Goal: Task Accomplishment & Management: Use online tool/utility

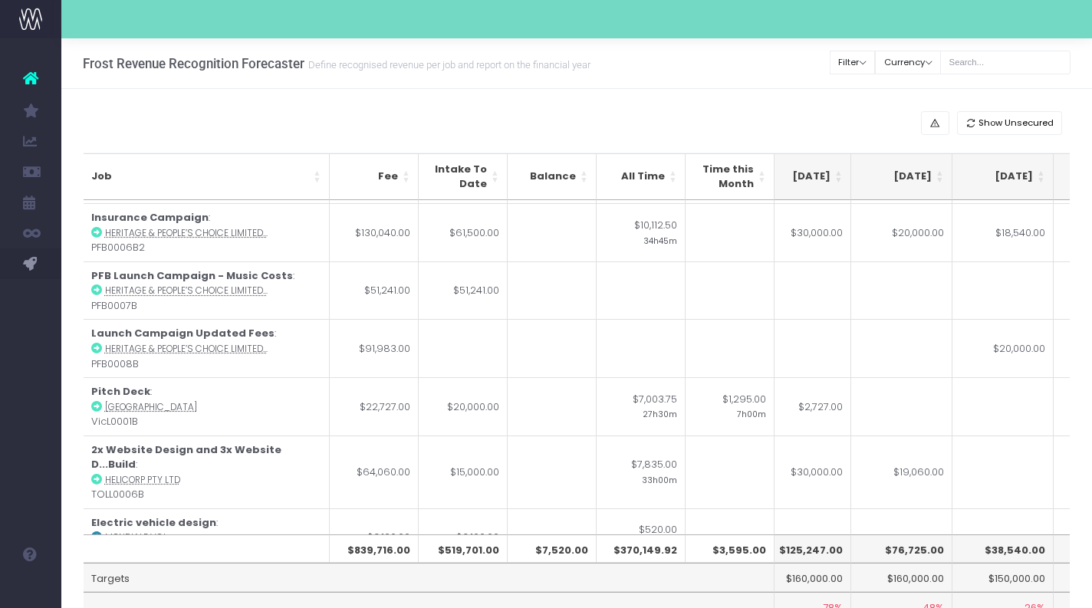
scroll to position [285, 431]
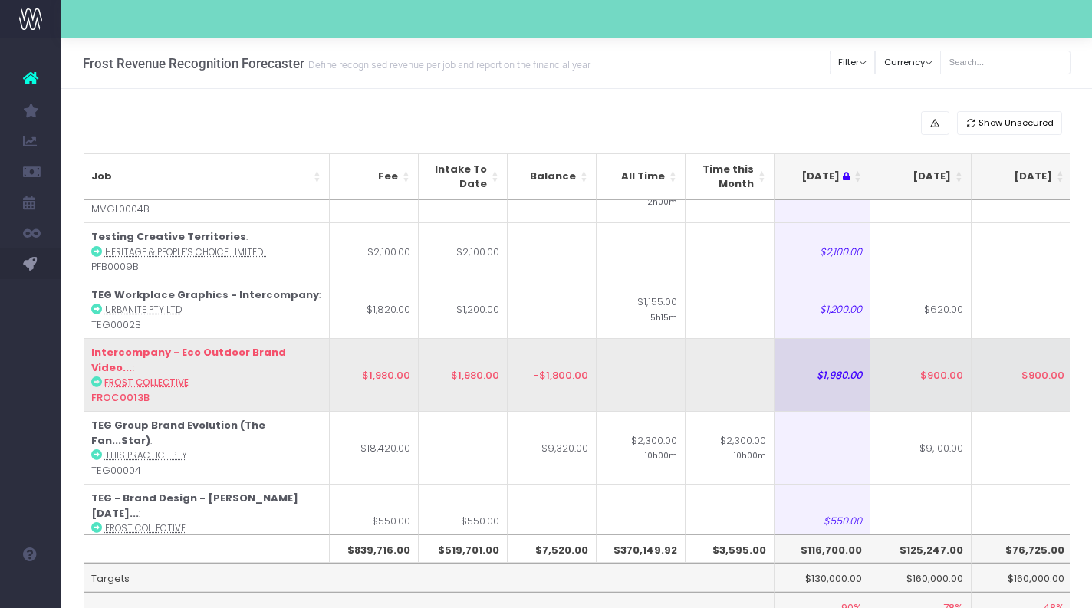
click at [377, 345] on td "$1,980.00" at bounding box center [374, 374] width 89 height 73
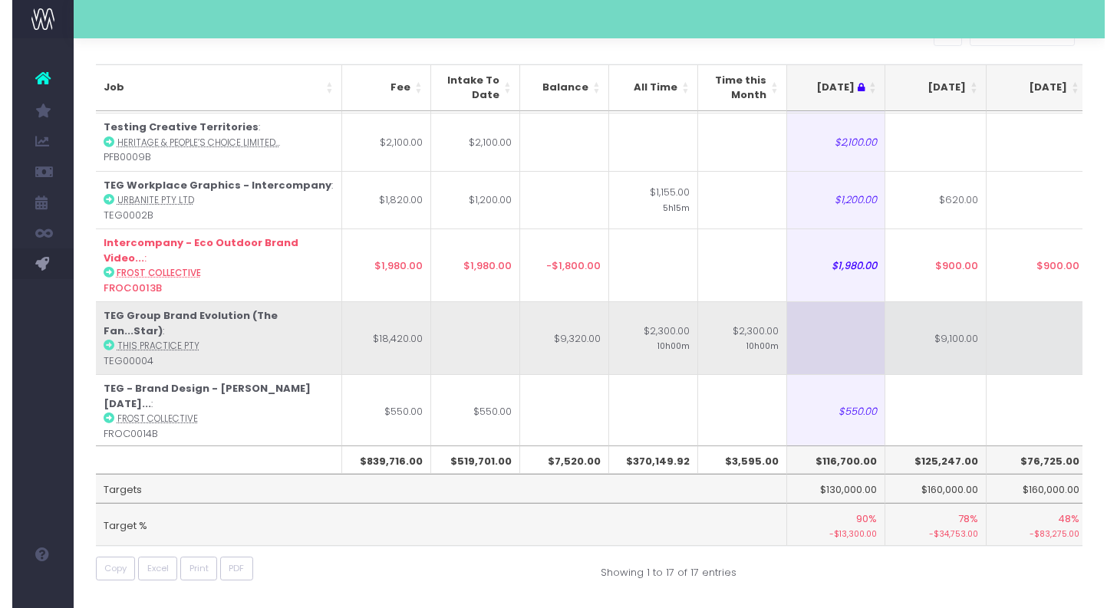
scroll to position [87, 0]
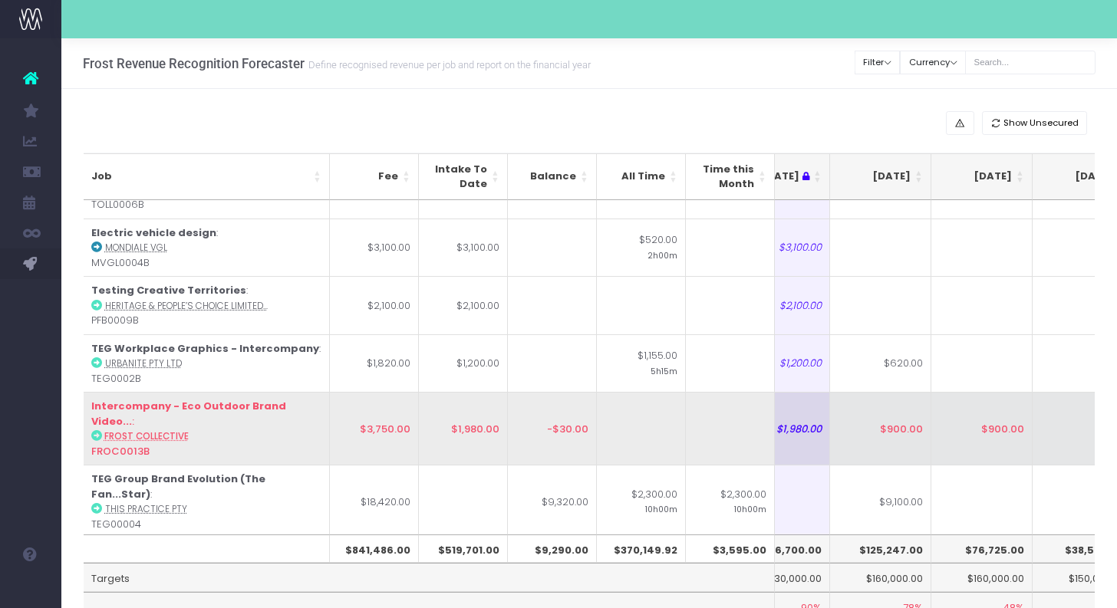
click at [982, 402] on td "$900.00" at bounding box center [981, 428] width 101 height 73
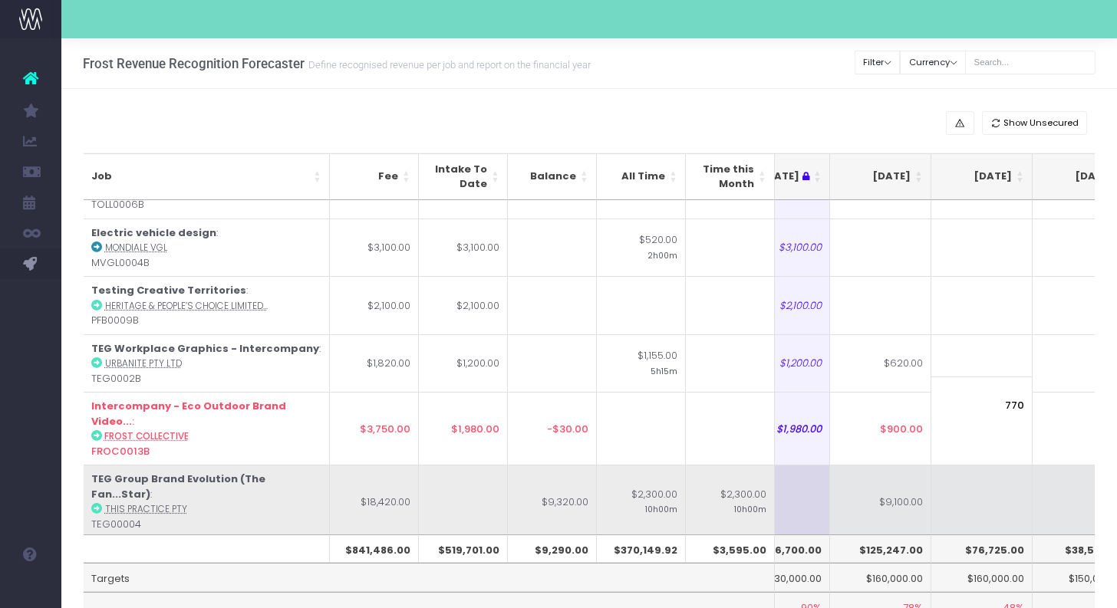
type input "770"
click at [986, 465] on td at bounding box center [981, 501] width 101 height 73
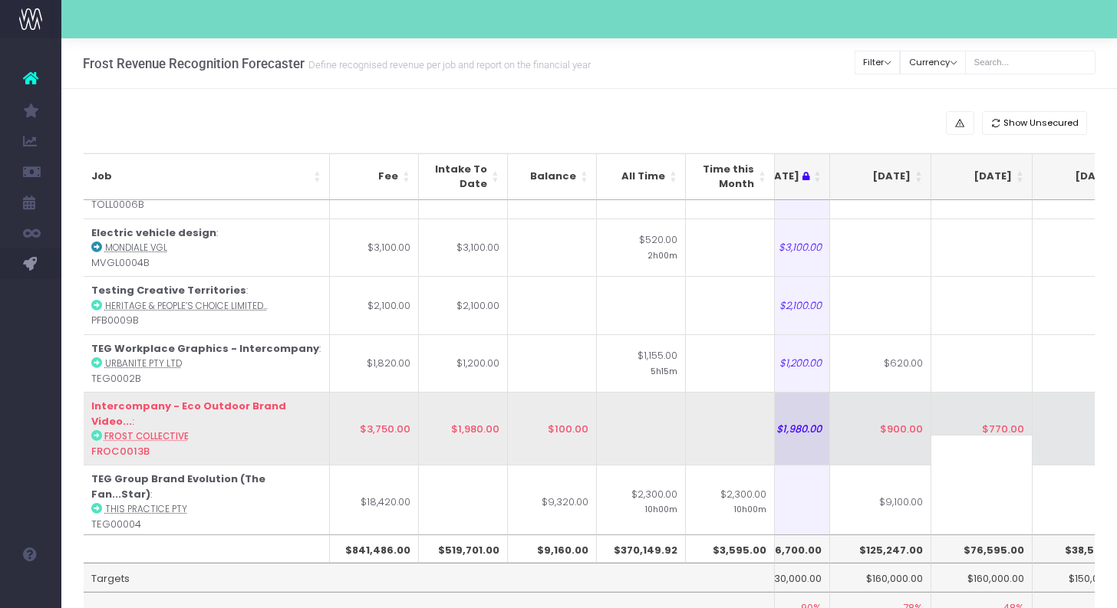
click at [987, 403] on td "$770.00" at bounding box center [981, 428] width 101 height 73
click at [899, 412] on td "$900.00" at bounding box center [880, 428] width 101 height 73
click at [969, 412] on td "$770.00" at bounding box center [981, 428] width 101 height 73
click at [911, 412] on td "$800.00" at bounding box center [880, 428] width 101 height 73
click at [1002, 406] on td "$770.00" at bounding box center [981, 428] width 101 height 73
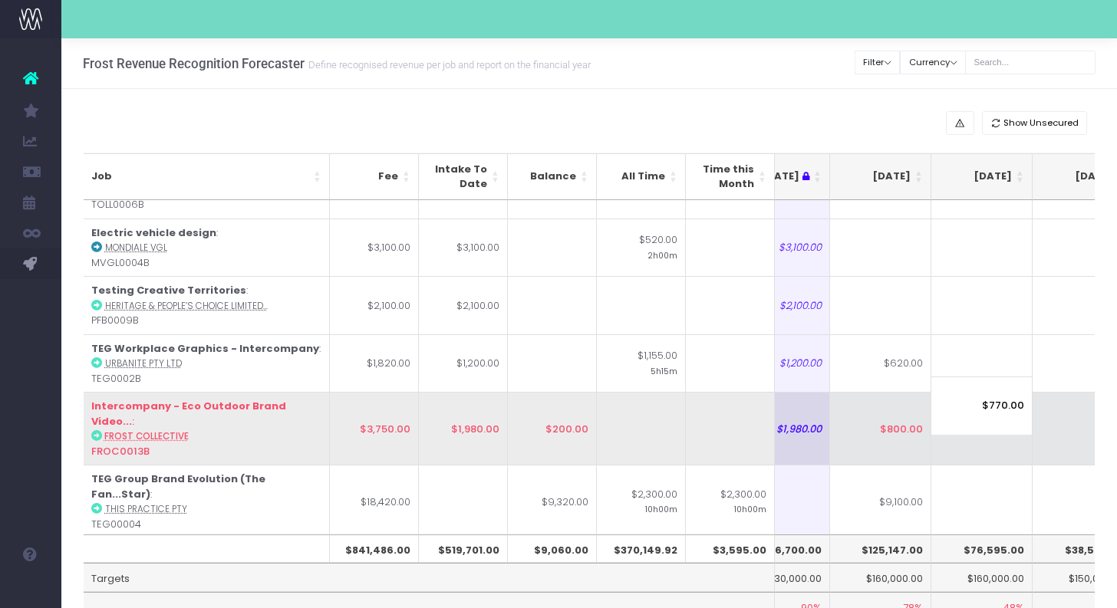
click at [910, 417] on td "$800.00" at bounding box center [880, 428] width 101 height 73
click at [996, 416] on td "$770.00" at bounding box center [981, 428] width 101 height 73
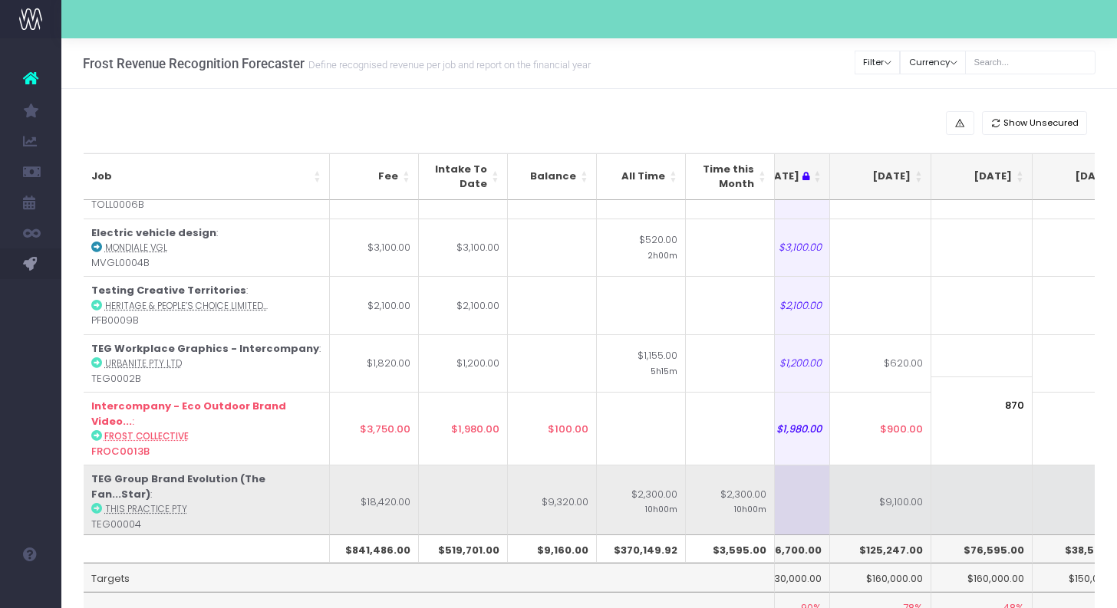
type input "870"
click at [1004, 465] on td at bounding box center [981, 501] width 101 height 73
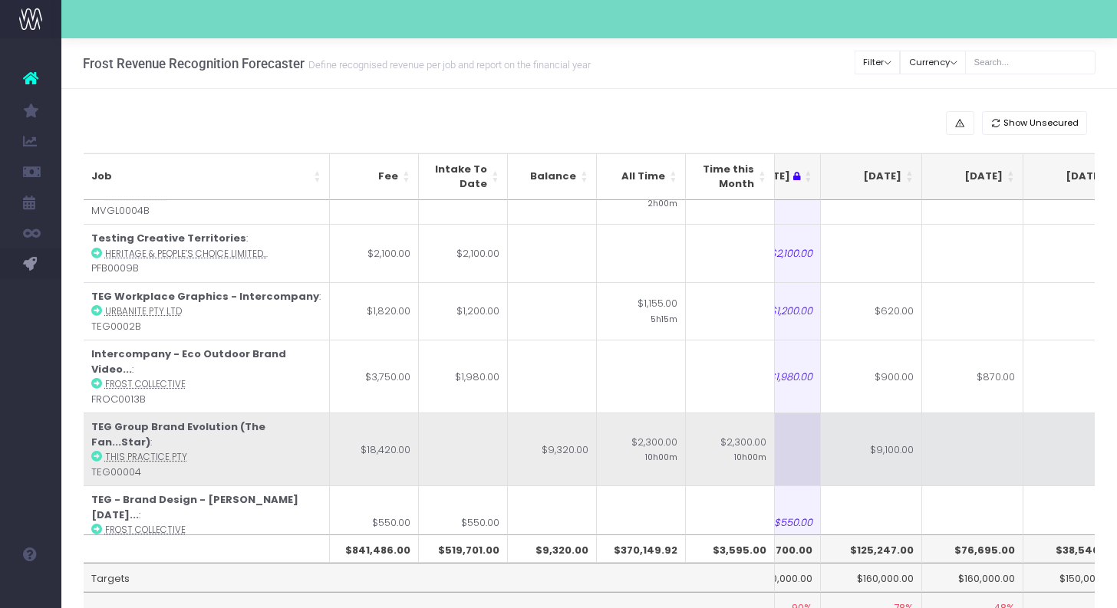
scroll to position [650, 258]
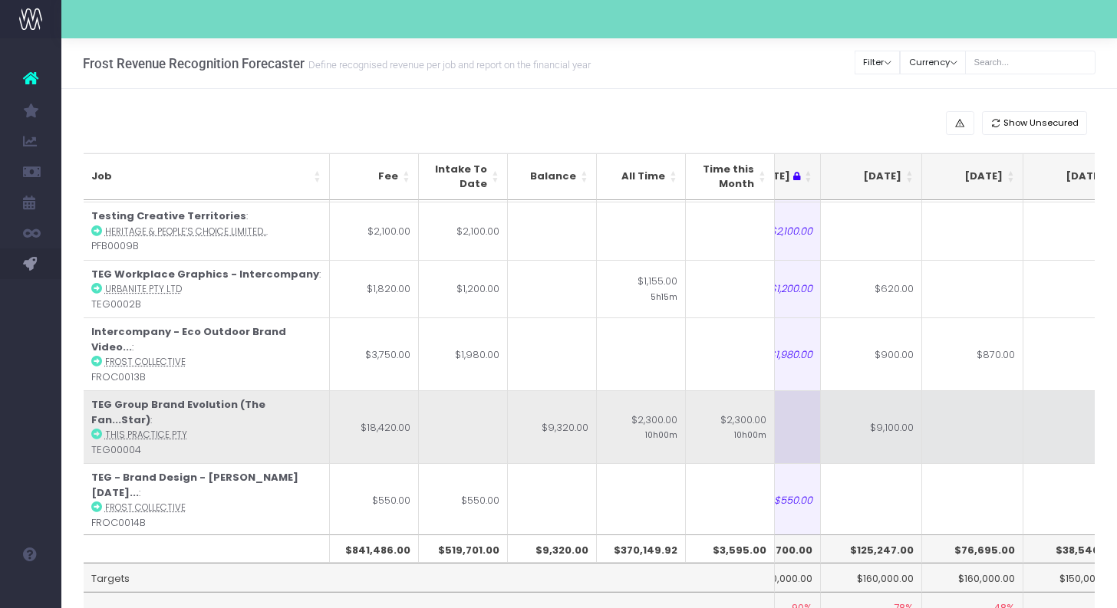
click at [1002, 390] on td at bounding box center [972, 426] width 101 height 73
click at [847, 390] on td "$9,100.00" at bounding box center [871, 426] width 101 height 73
type input "$9,100.00"
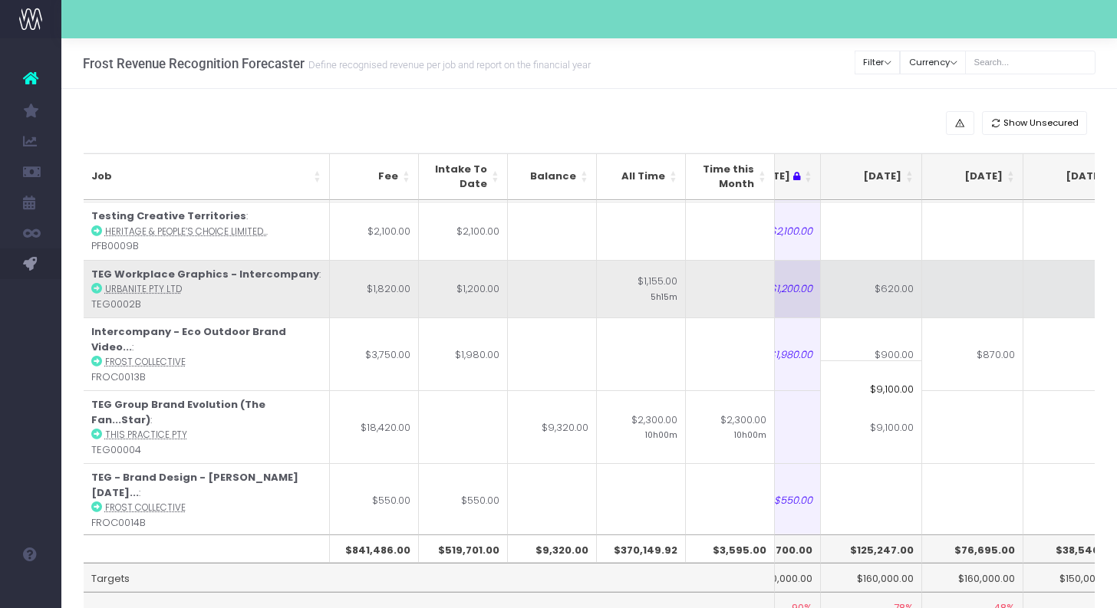
click at [961, 273] on td at bounding box center [972, 289] width 101 height 58
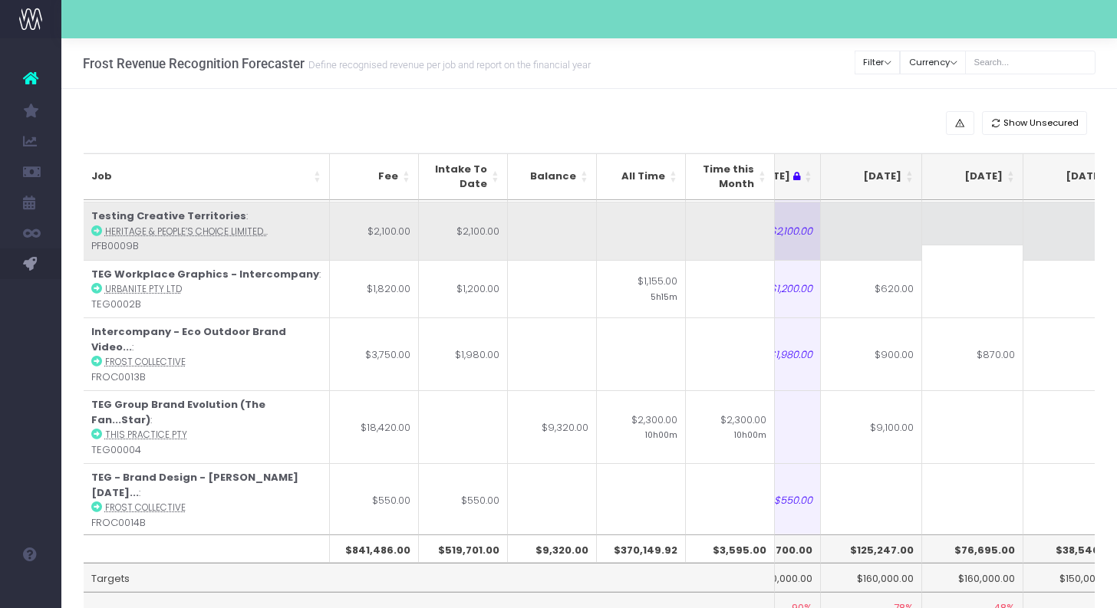
click at [959, 225] on td at bounding box center [972, 231] width 101 height 58
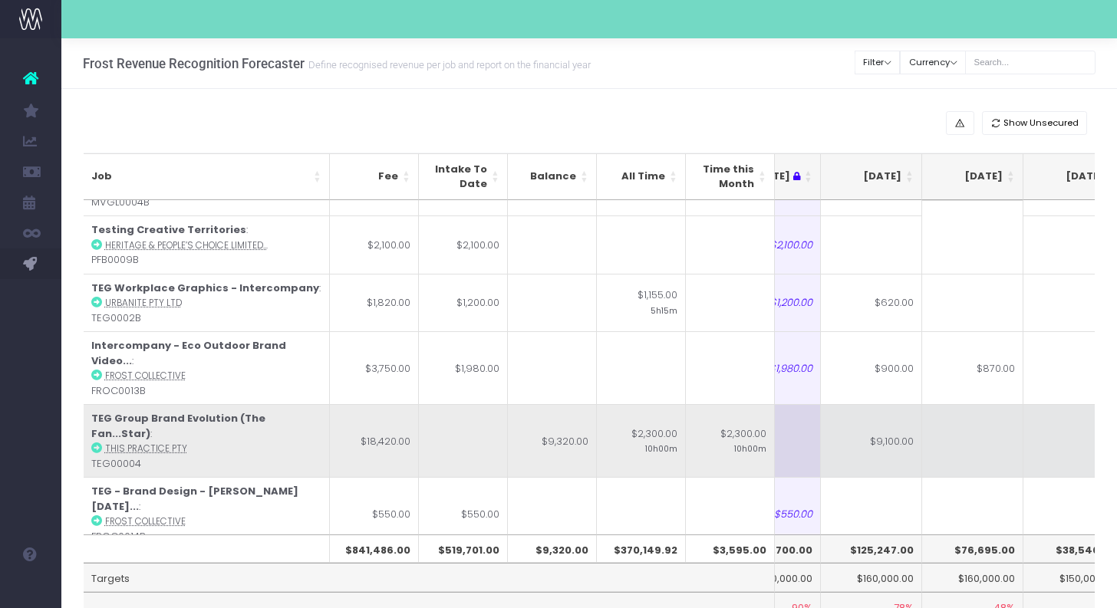
click at [964, 404] on td at bounding box center [972, 440] width 101 height 73
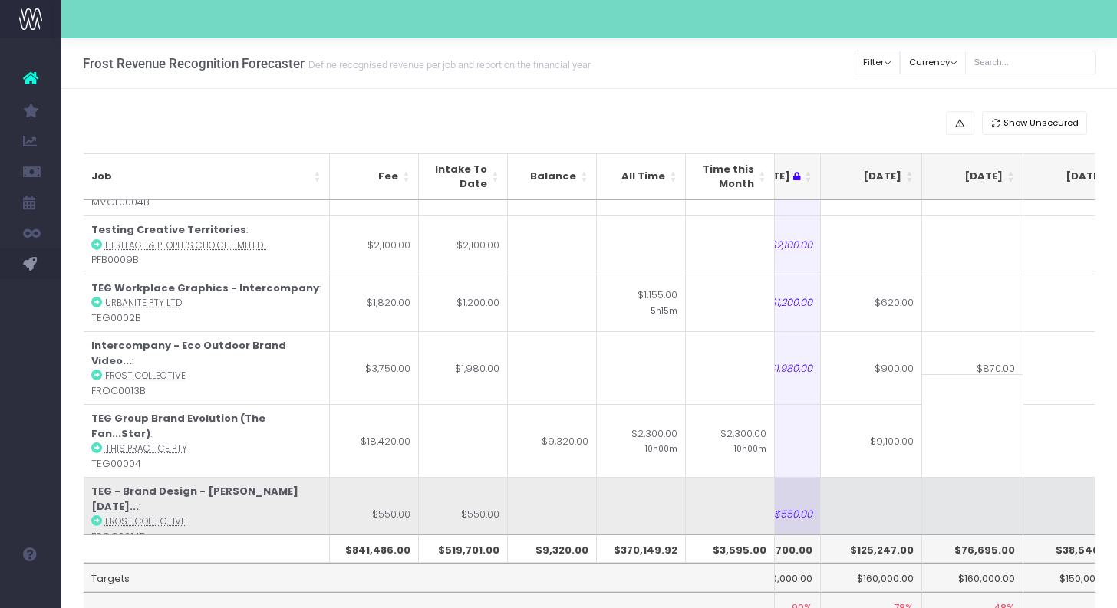
click at [953, 477] on td at bounding box center [972, 513] width 101 height 73
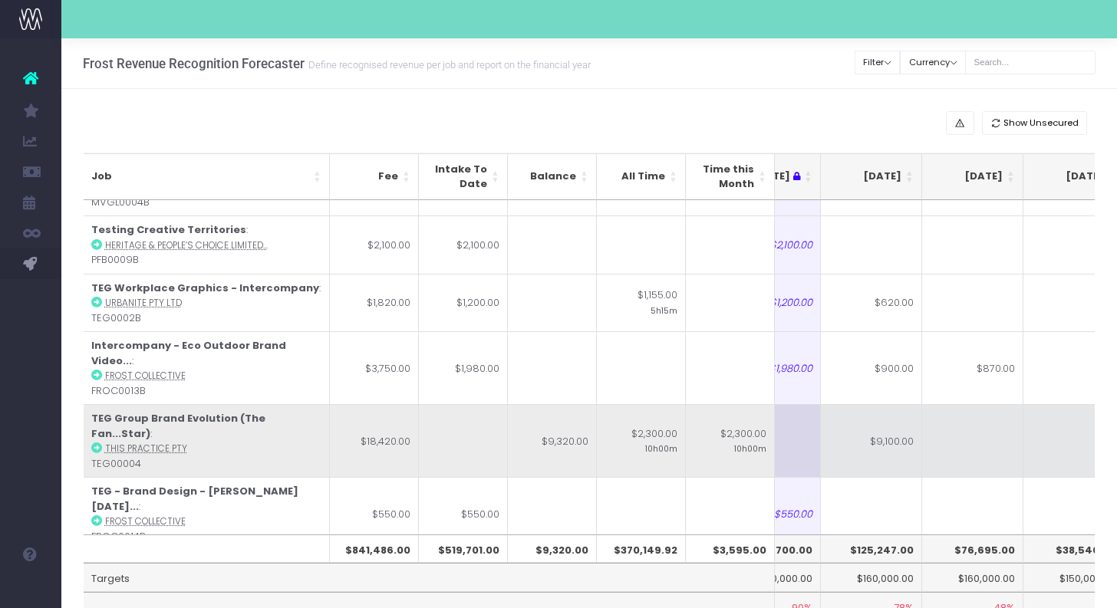
click at [964, 404] on td at bounding box center [972, 440] width 101 height 73
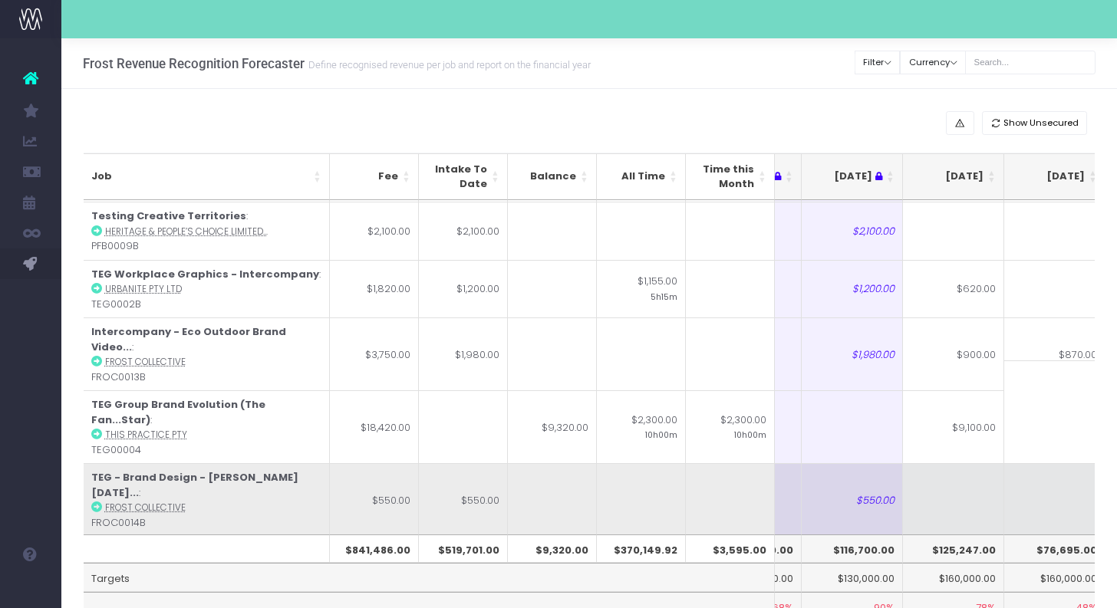
scroll to position [0, 200]
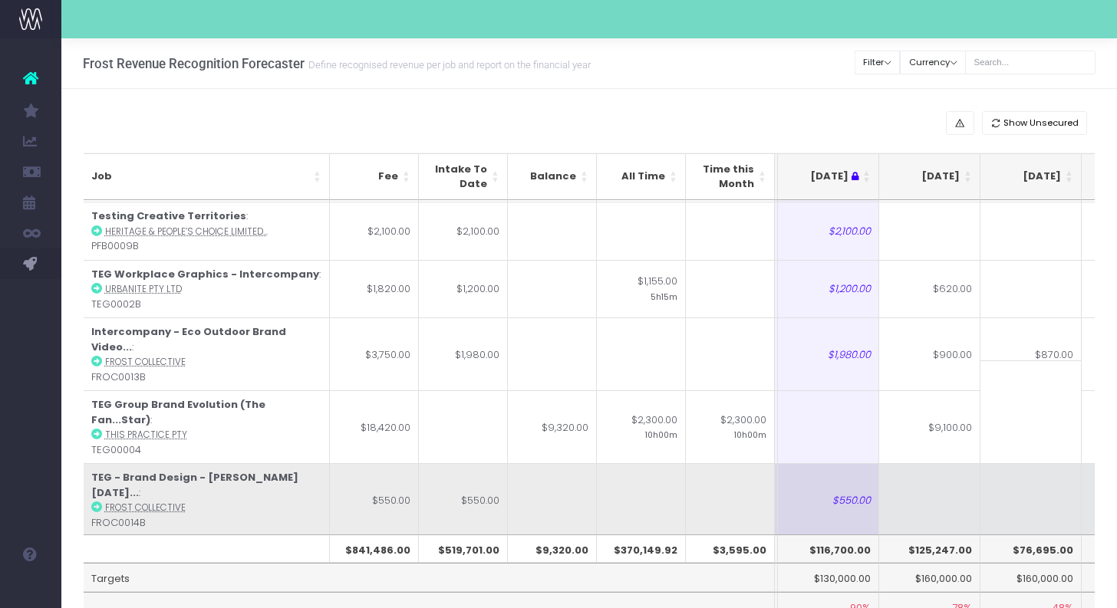
click at [935, 463] on td at bounding box center [929, 499] width 101 height 73
type input "550"
click at [1021, 463] on td at bounding box center [1030, 499] width 101 height 73
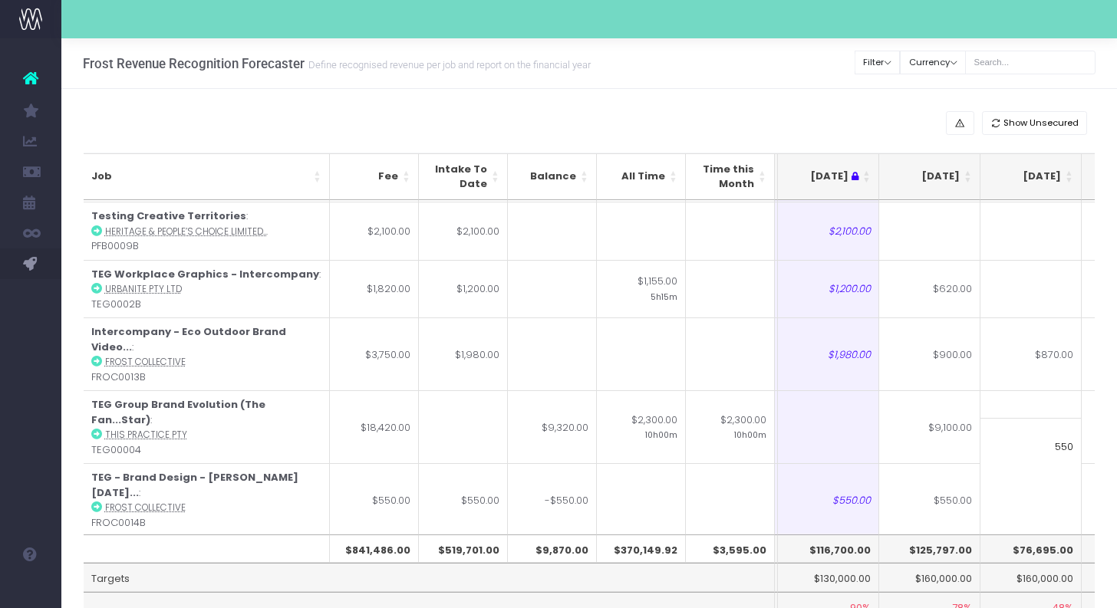
type input "550"
click at [943, 536] on td at bounding box center [929, 572] width 101 height 73
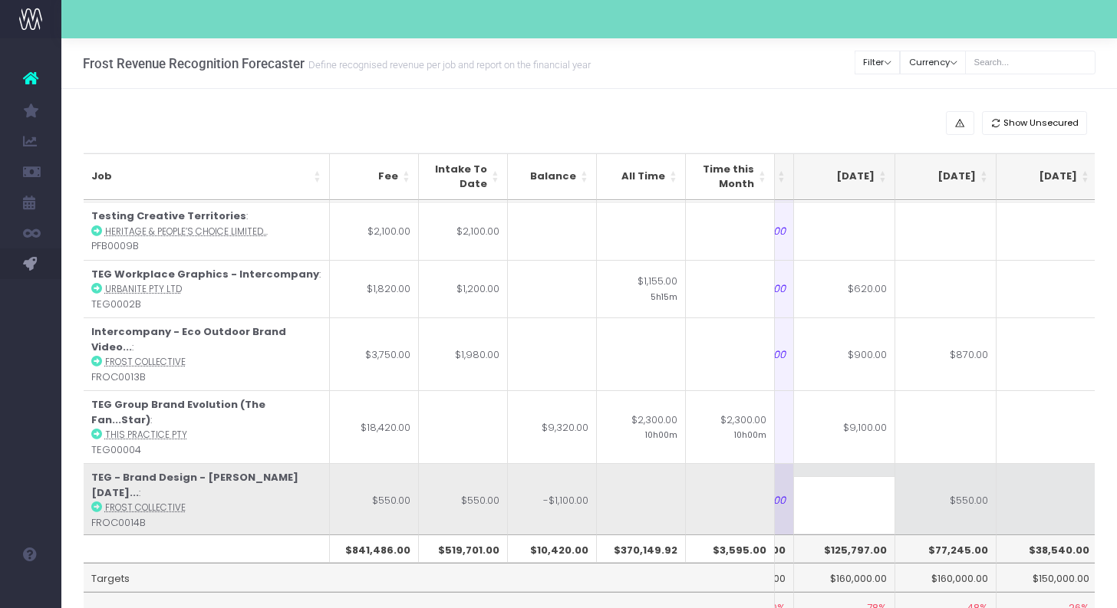
scroll to position [0, 335]
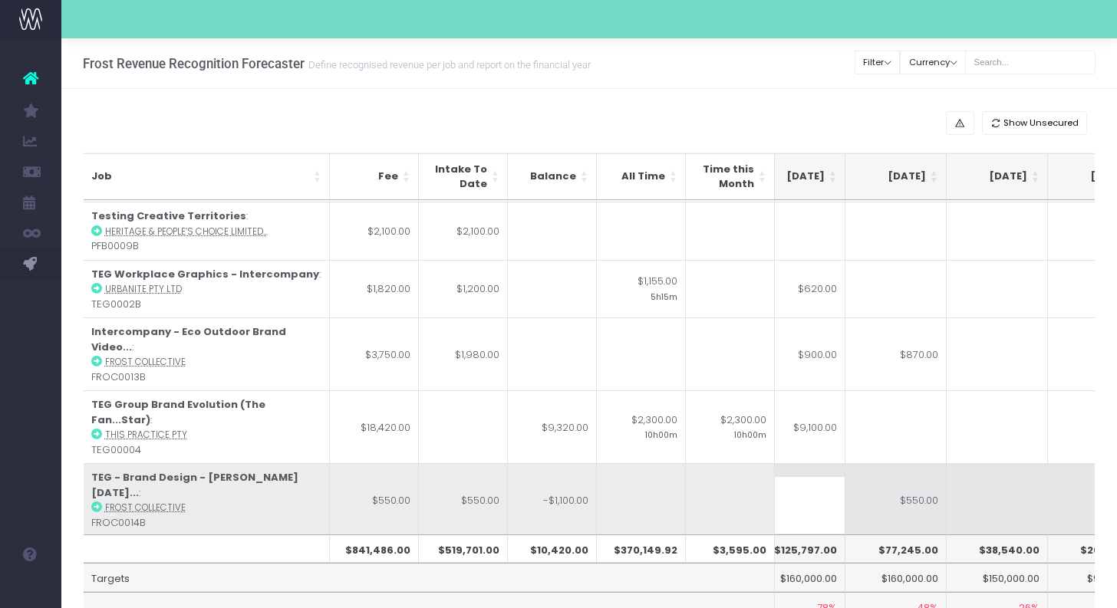
click at [921, 463] on td "$550.00" at bounding box center [895, 499] width 101 height 73
type input "$550.00"
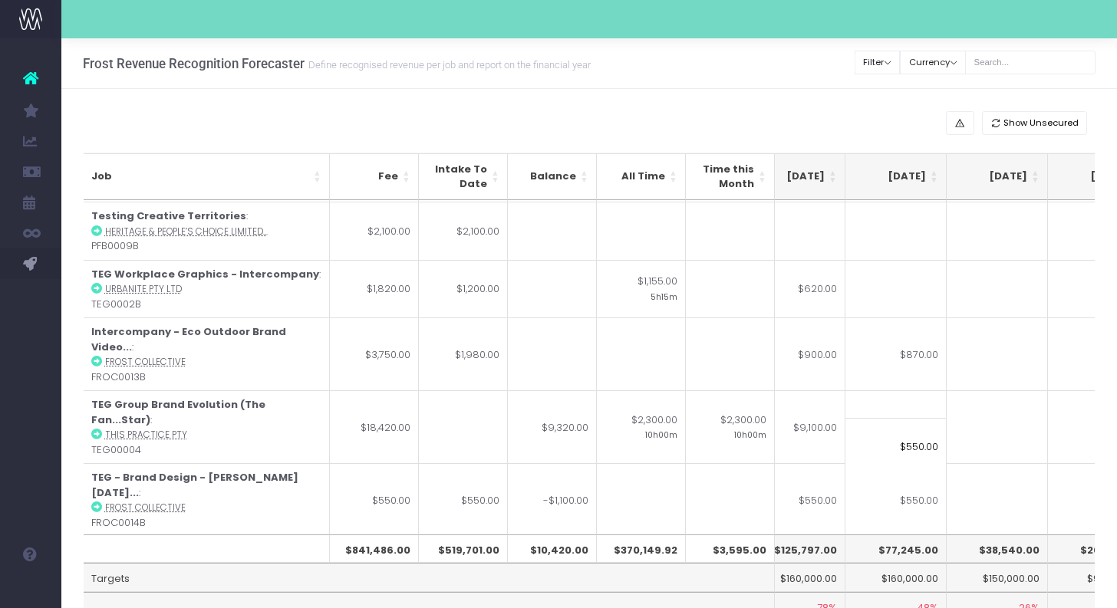
click at [908, 536] on td at bounding box center [895, 572] width 101 height 73
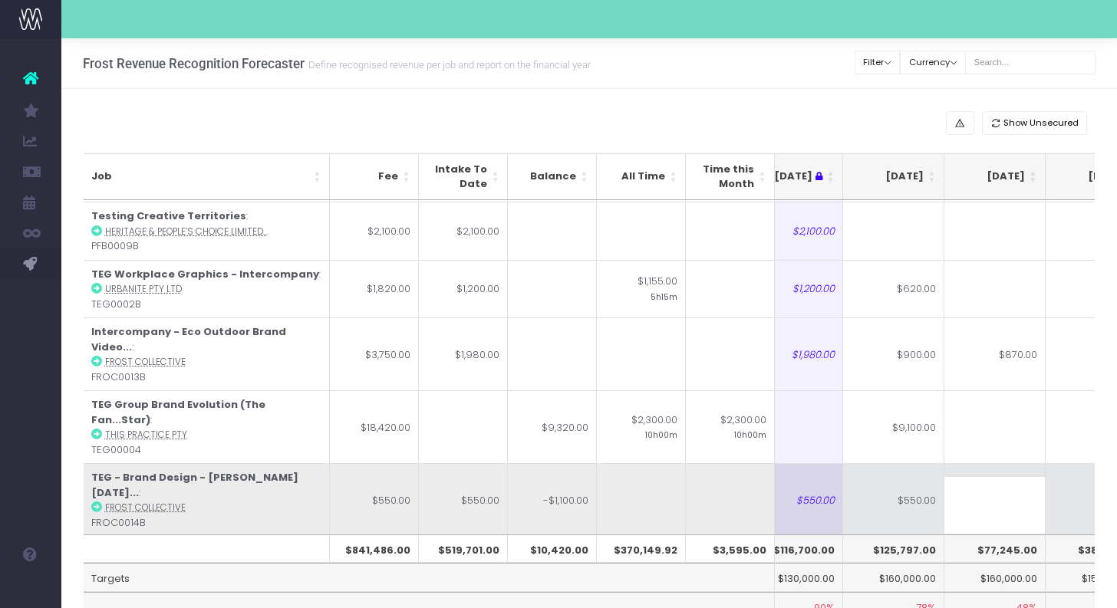
scroll to position [0, 212]
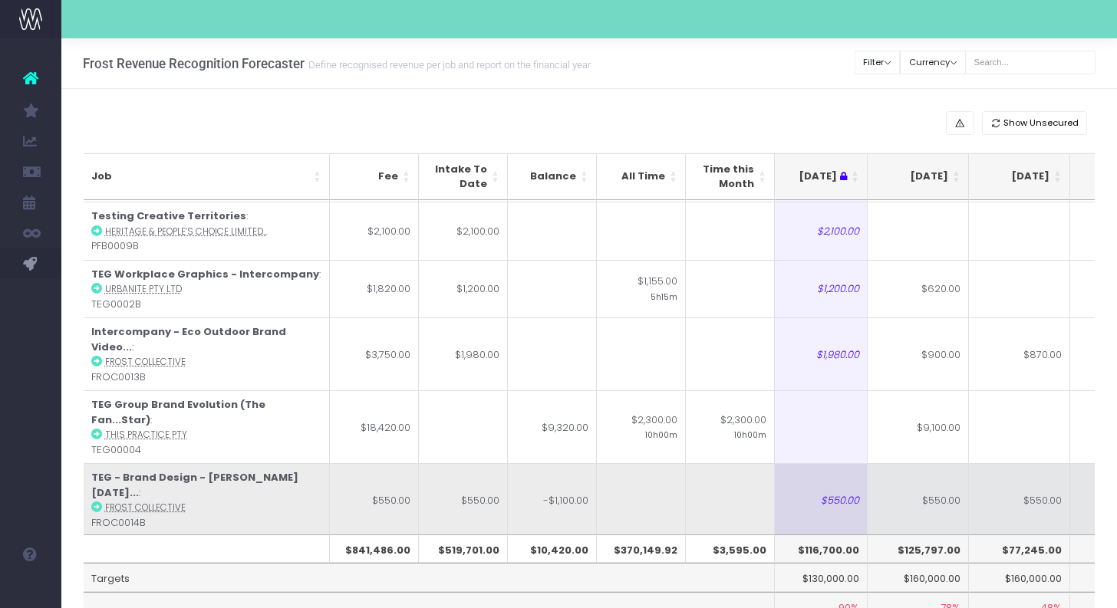
click at [1033, 463] on td "$550.00" at bounding box center [1019, 499] width 101 height 73
type input "$550.00"
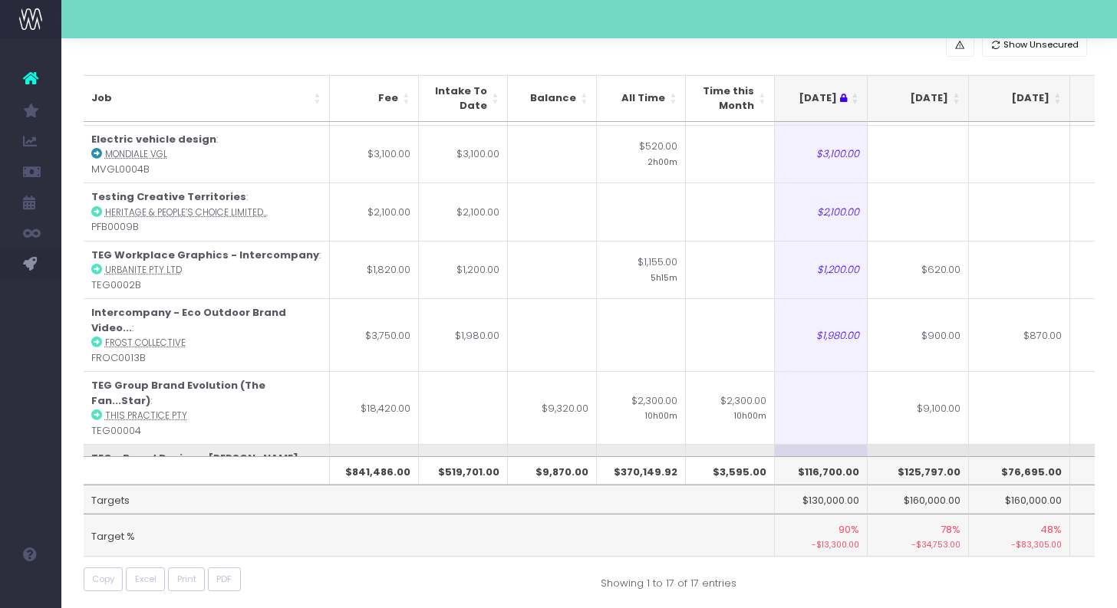
scroll to position [568, 212]
